Goal: Navigation & Orientation: Find specific page/section

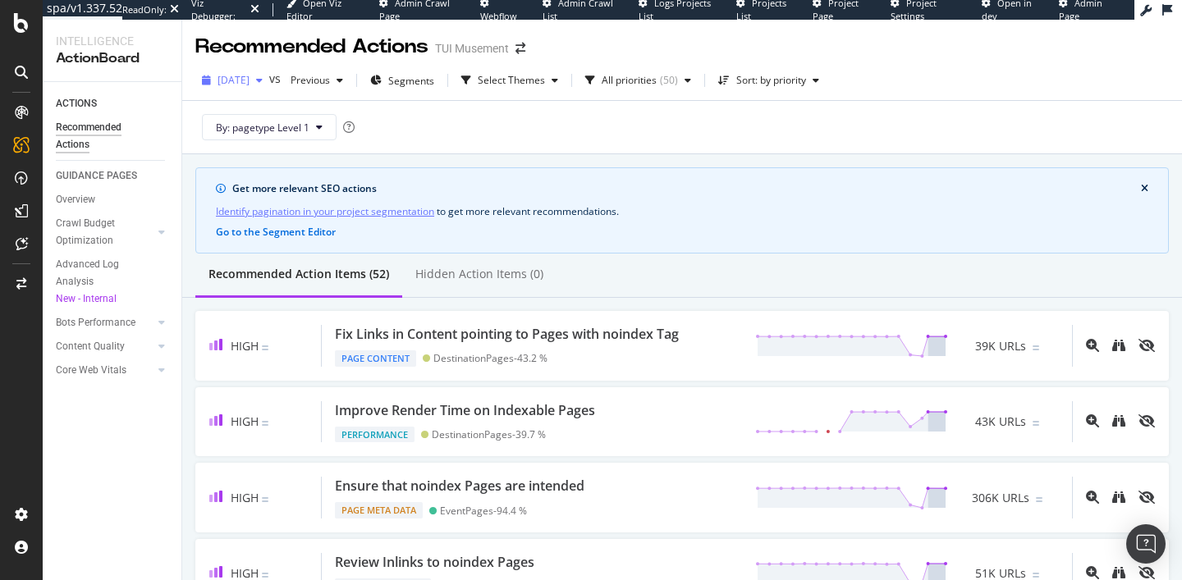
click at [268, 89] on div "[DATE]" at bounding box center [232, 80] width 74 height 25
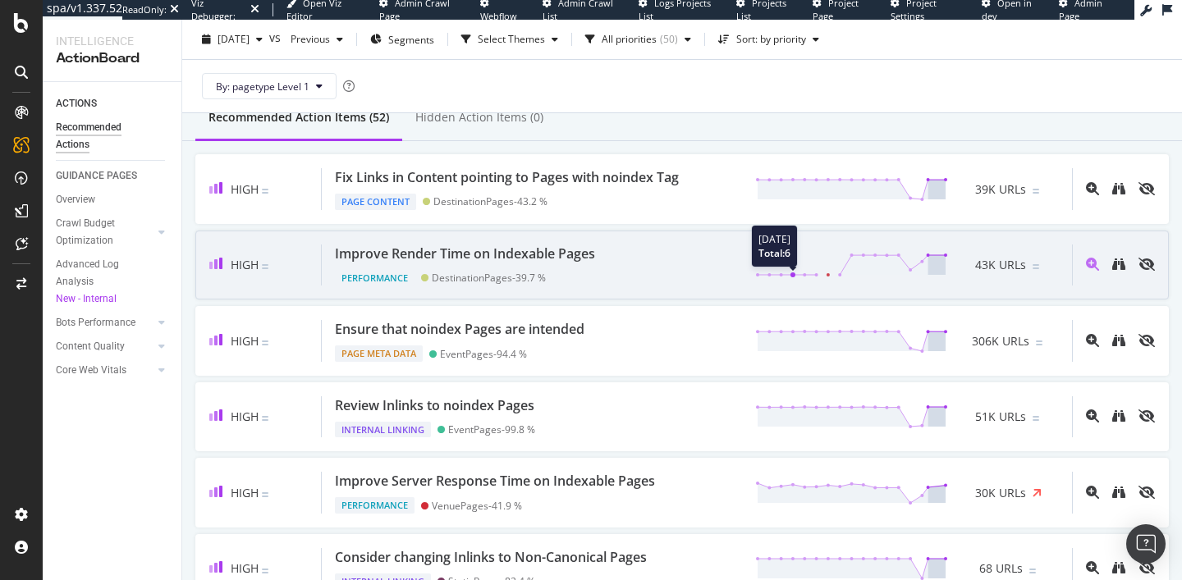
scroll to position [176, 0]
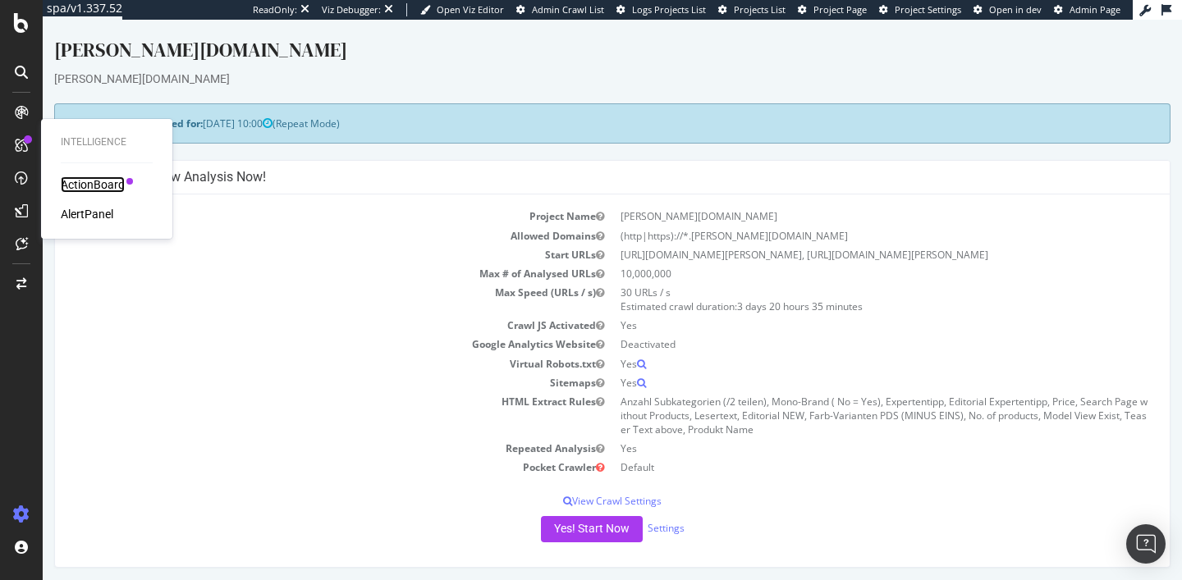
click at [97, 186] on div "ActionBoard" at bounding box center [93, 184] width 64 height 16
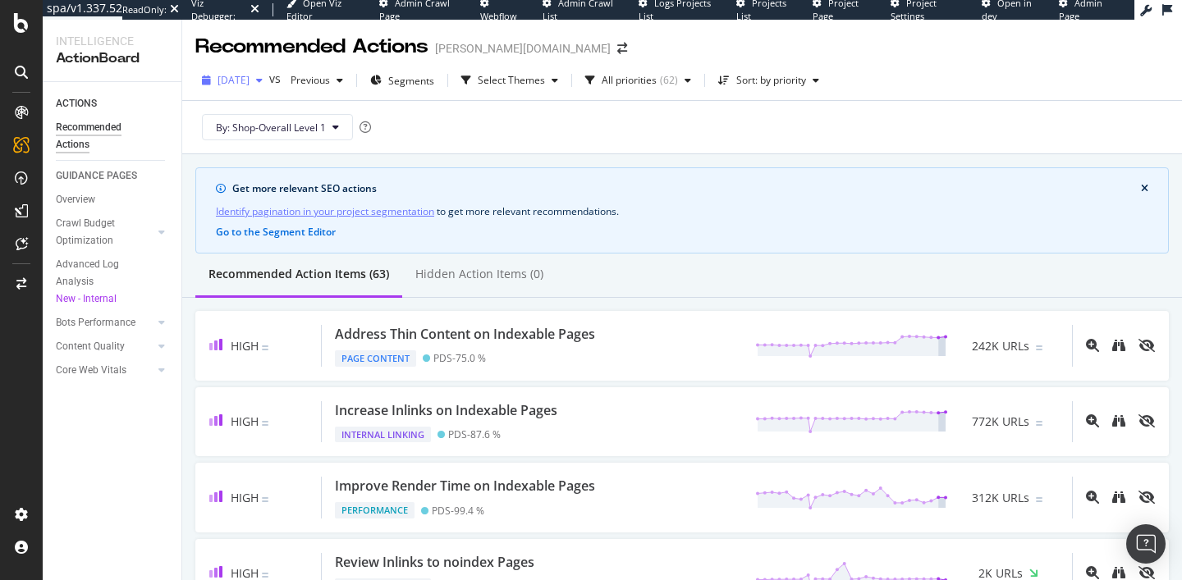
click at [249, 85] on span "2025 Sep. 29th" at bounding box center [233, 80] width 32 height 14
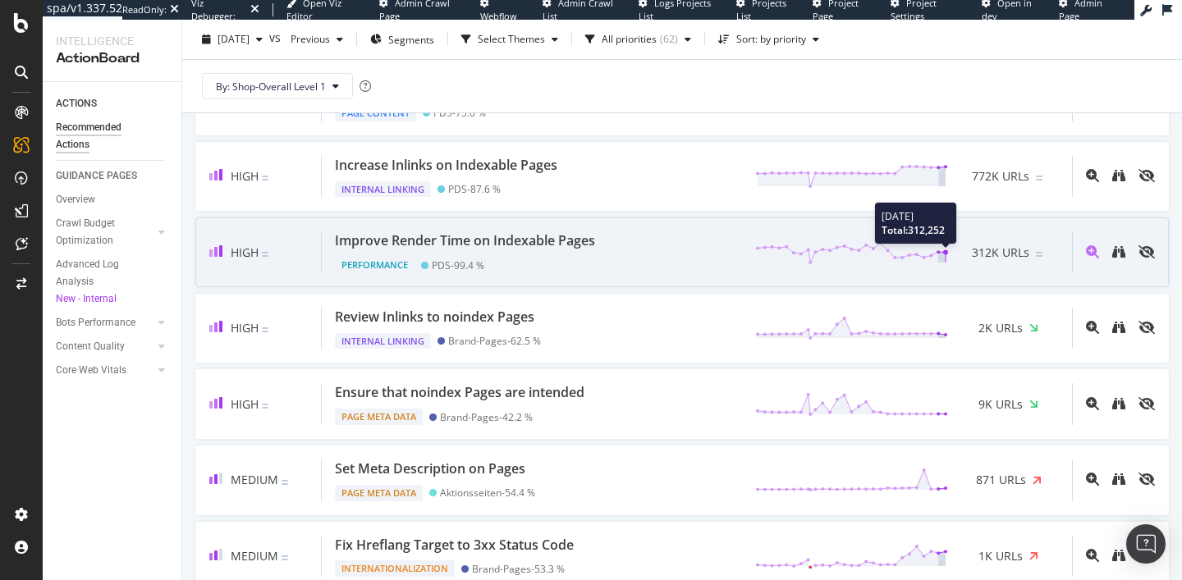
scroll to position [247, 0]
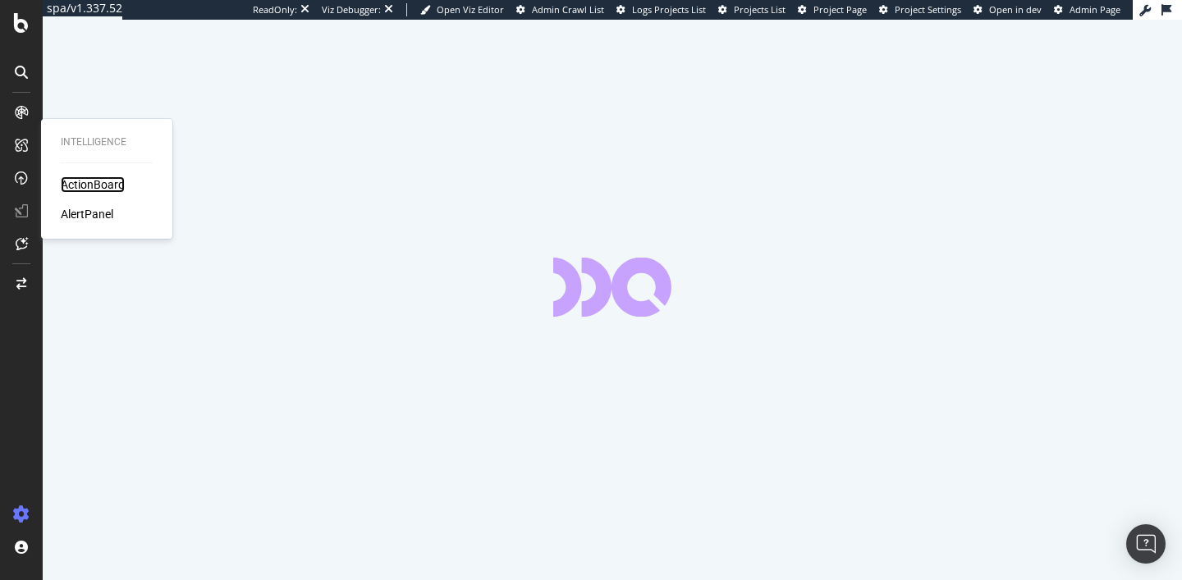
click at [102, 186] on div "ActionBoard" at bounding box center [93, 184] width 64 height 16
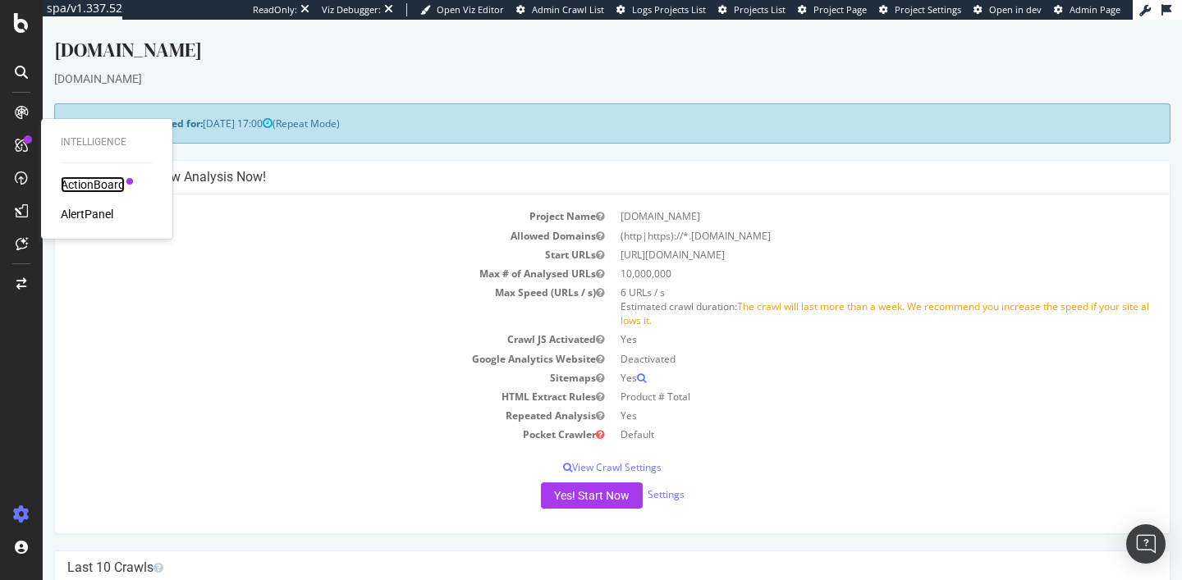
click at [94, 188] on div "ActionBoard" at bounding box center [93, 184] width 64 height 16
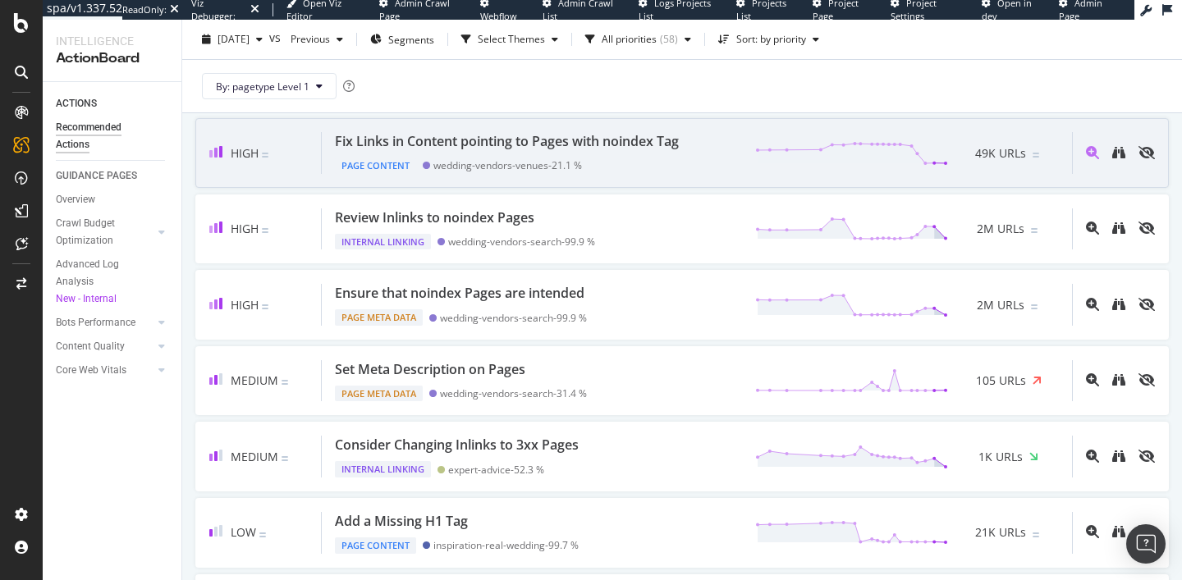
scroll to position [214, 0]
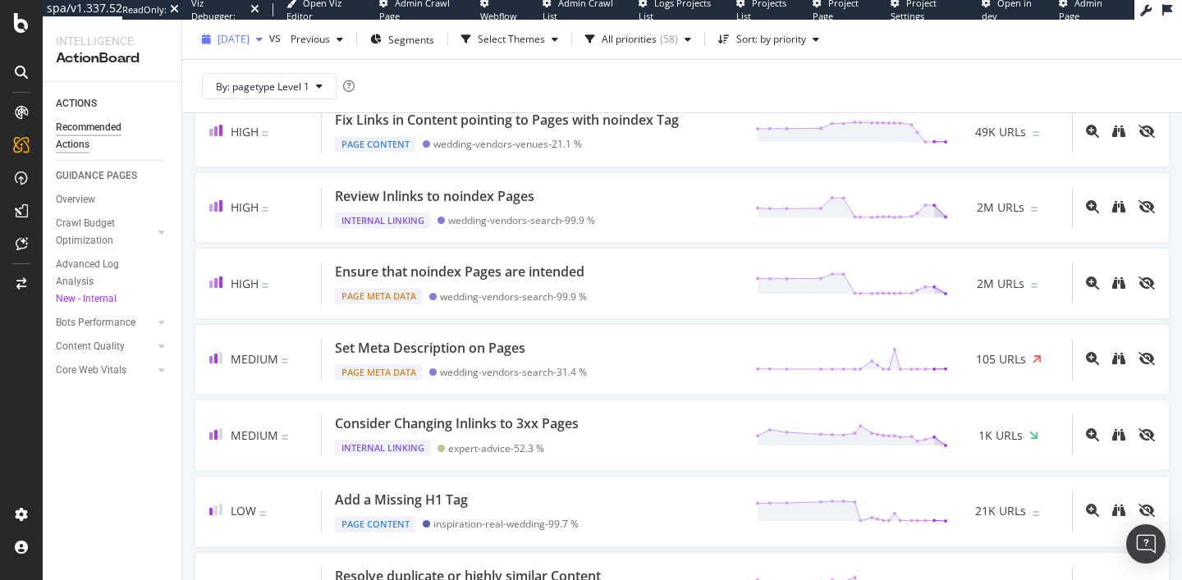
click at [237, 45] on span "[DATE]" at bounding box center [233, 39] width 32 height 14
click at [955, 83] on div "By: pagetype Level 1" at bounding box center [681, 86] width 973 height 53
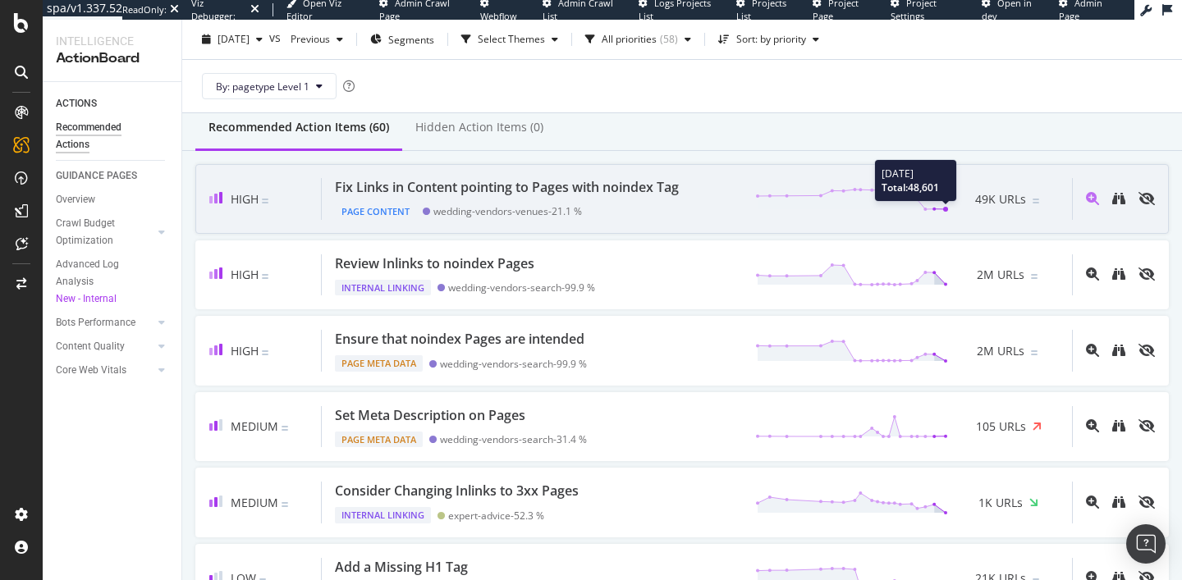
scroll to position [146, 0]
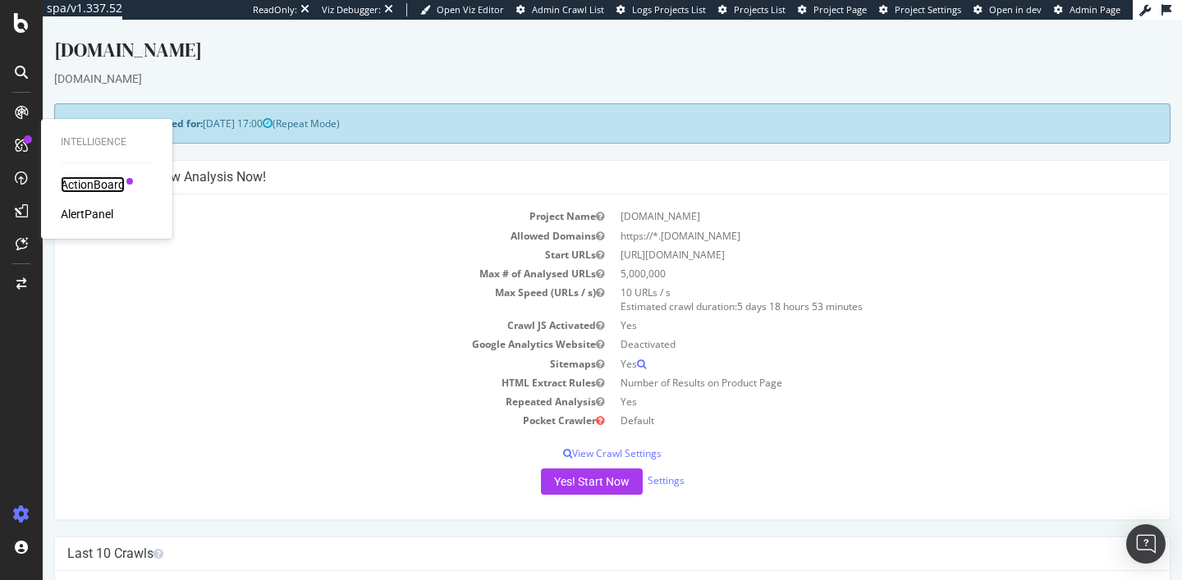
click at [82, 189] on div "ActionBoard" at bounding box center [93, 184] width 64 height 16
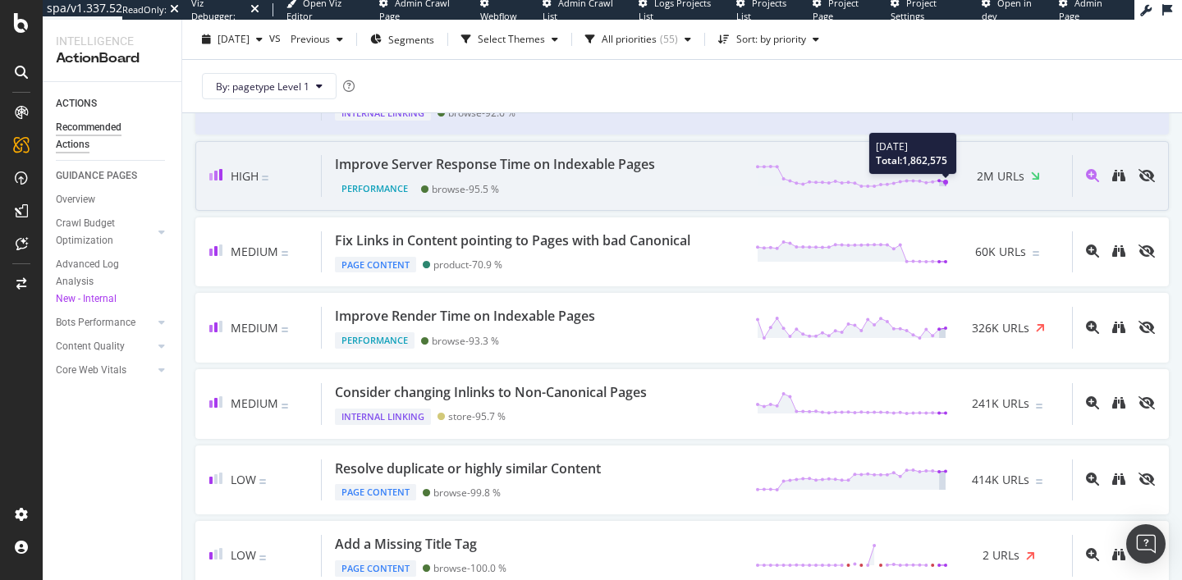
scroll to position [384, 0]
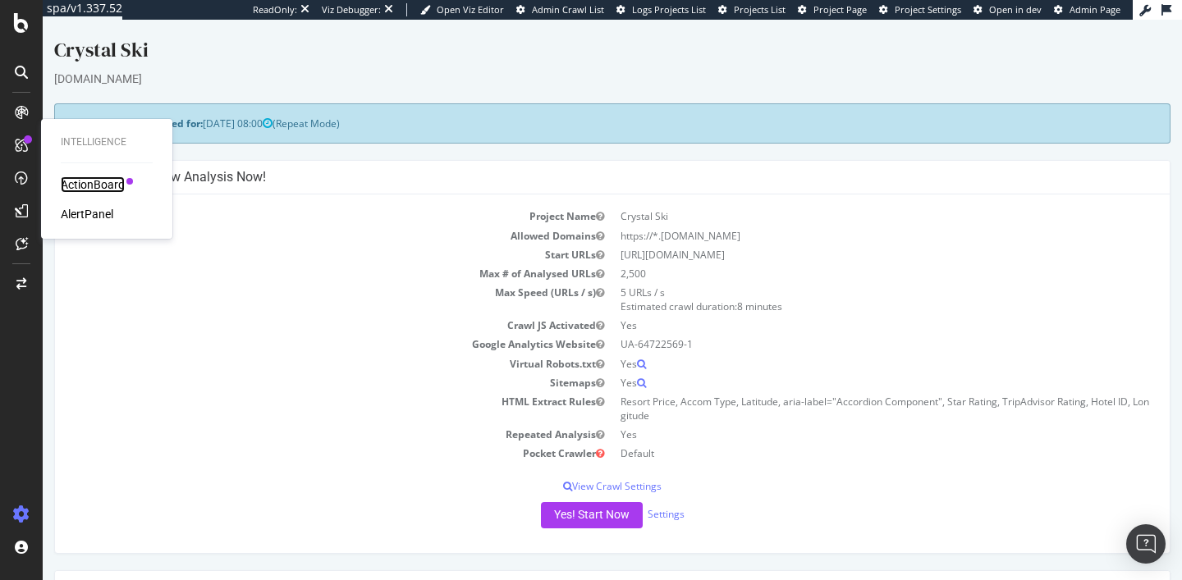
click at [84, 185] on div "ActionBoard" at bounding box center [93, 184] width 64 height 16
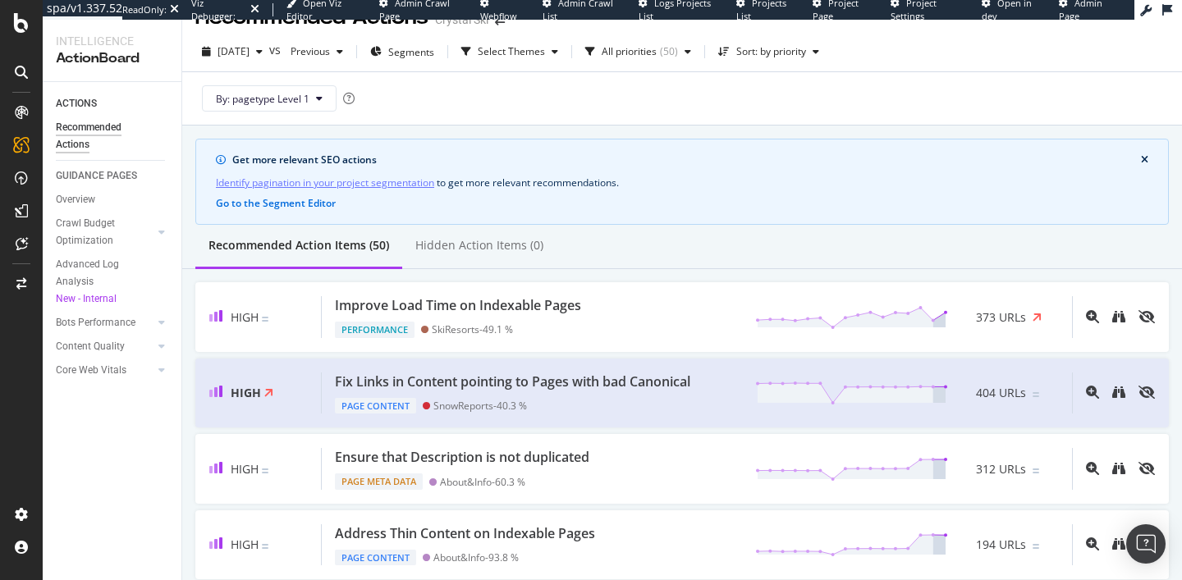
scroll to position [38, 0]
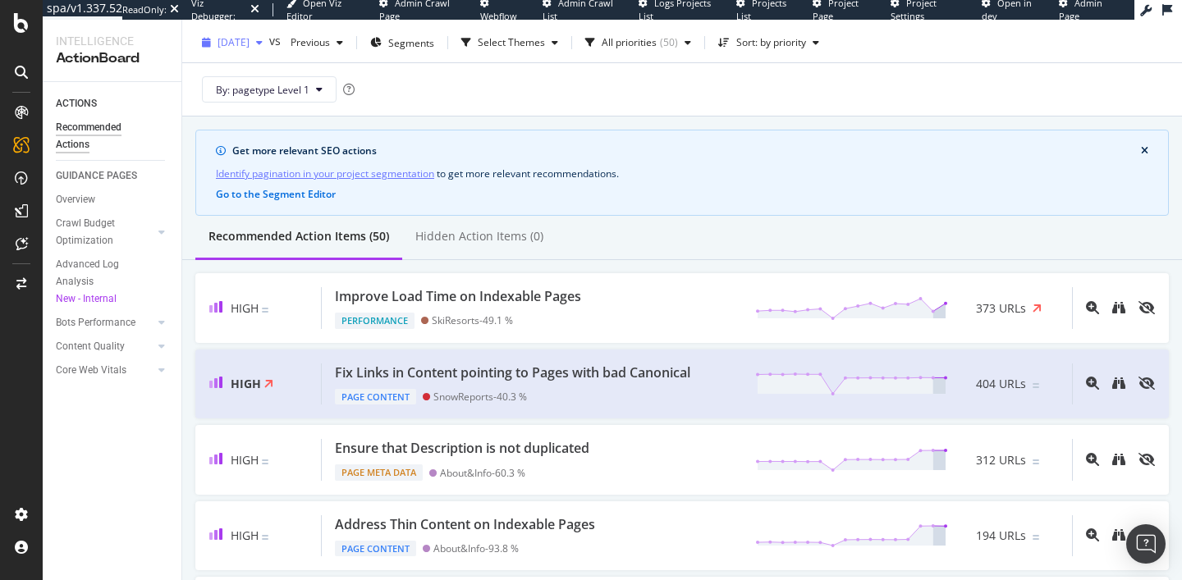
click at [249, 36] on span "[DATE]" at bounding box center [233, 42] width 32 height 14
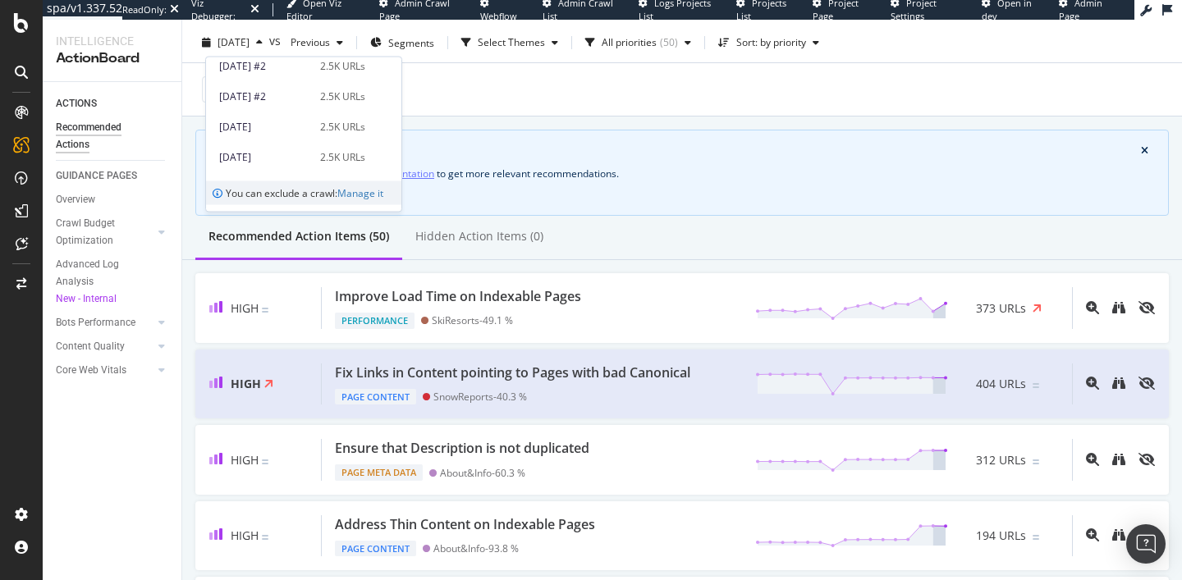
scroll to position [252, 0]
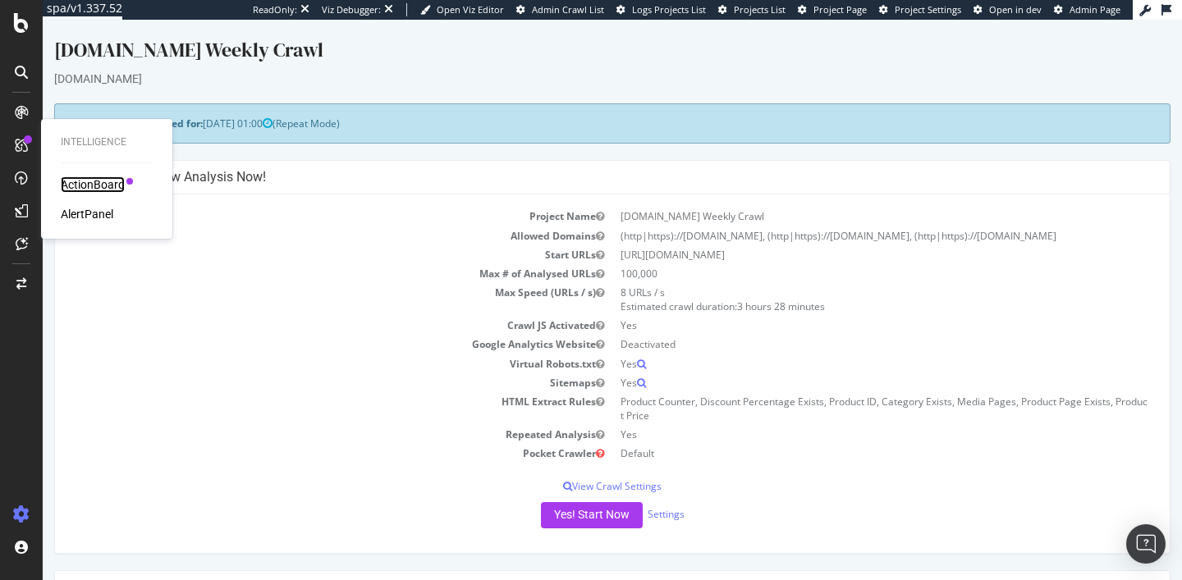
click at [80, 187] on div "ActionBoard" at bounding box center [93, 184] width 64 height 16
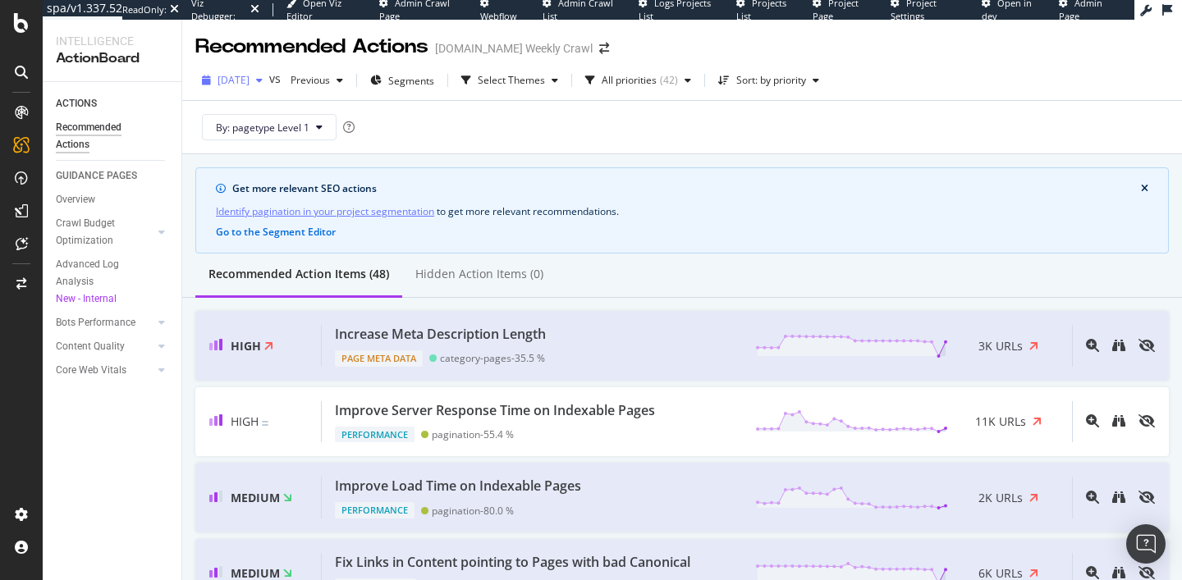
click at [249, 74] on span "2025 Oct. 2nd" at bounding box center [233, 80] width 32 height 14
click at [460, 141] on div "By: pagetype Level 1" at bounding box center [681, 127] width 973 height 53
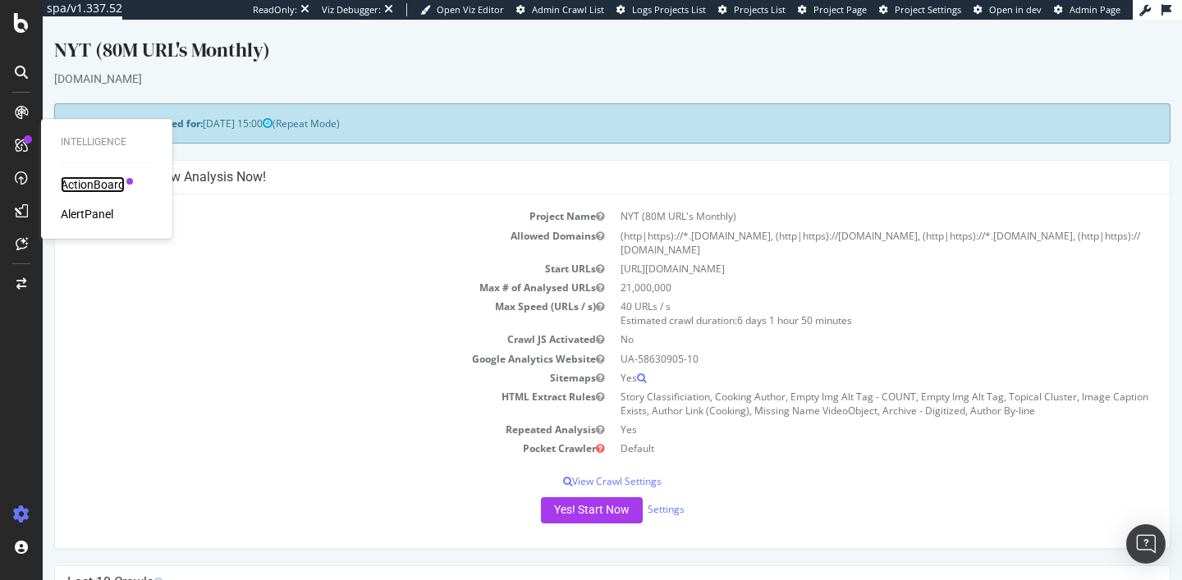
click at [61, 179] on div "ActionBoard" at bounding box center [93, 184] width 64 height 16
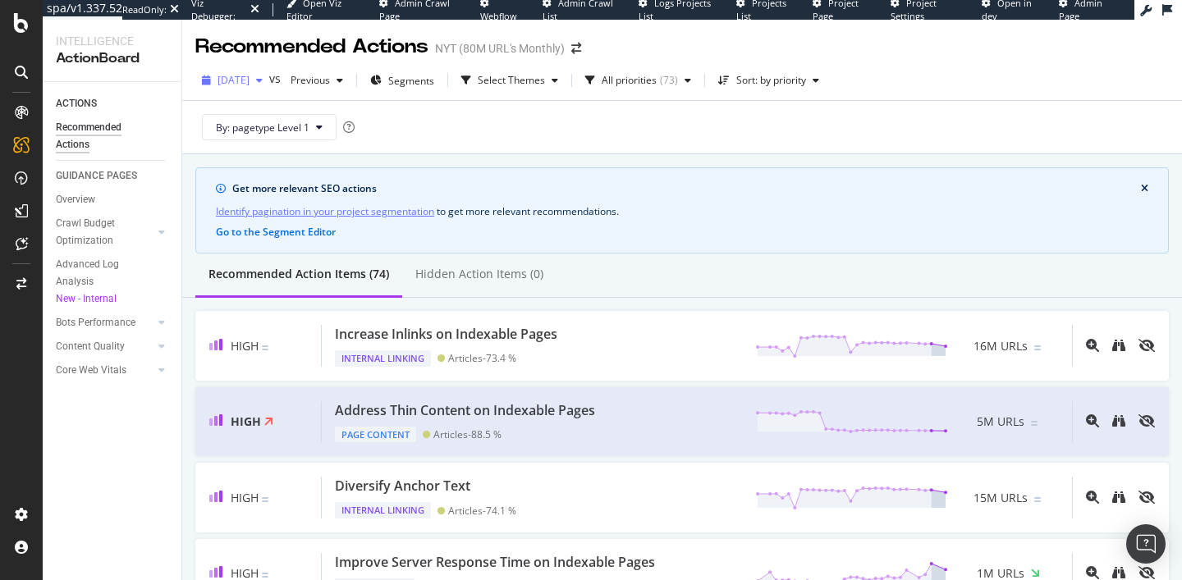
click at [249, 76] on span "[DATE]" at bounding box center [233, 80] width 32 height 14
